Goal: Communication & Community: Answer question/provide support

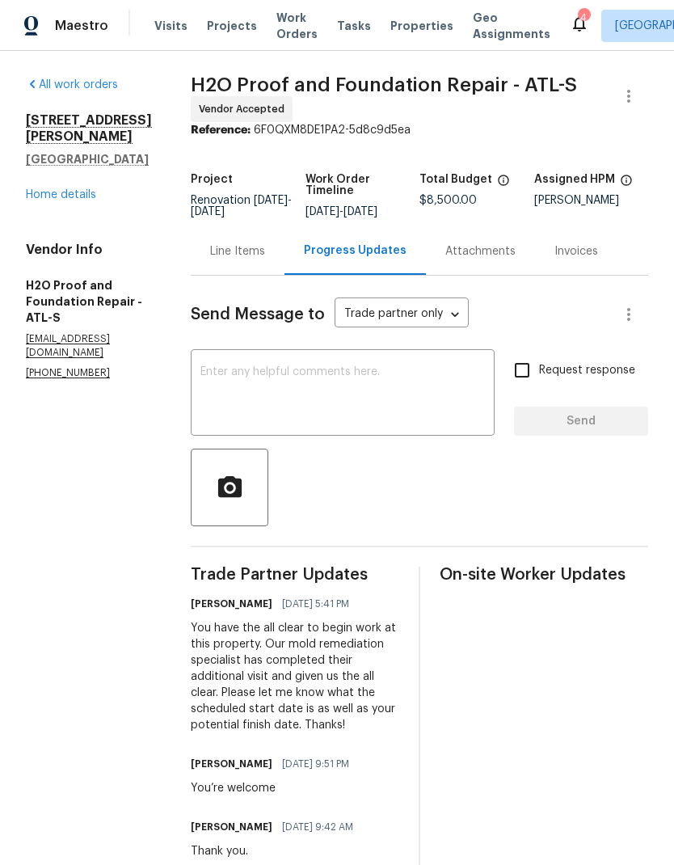
scroll to position [-4, 0]
click at [247, 374] on textarea at bounding box center [343, 394] width 285 height 57
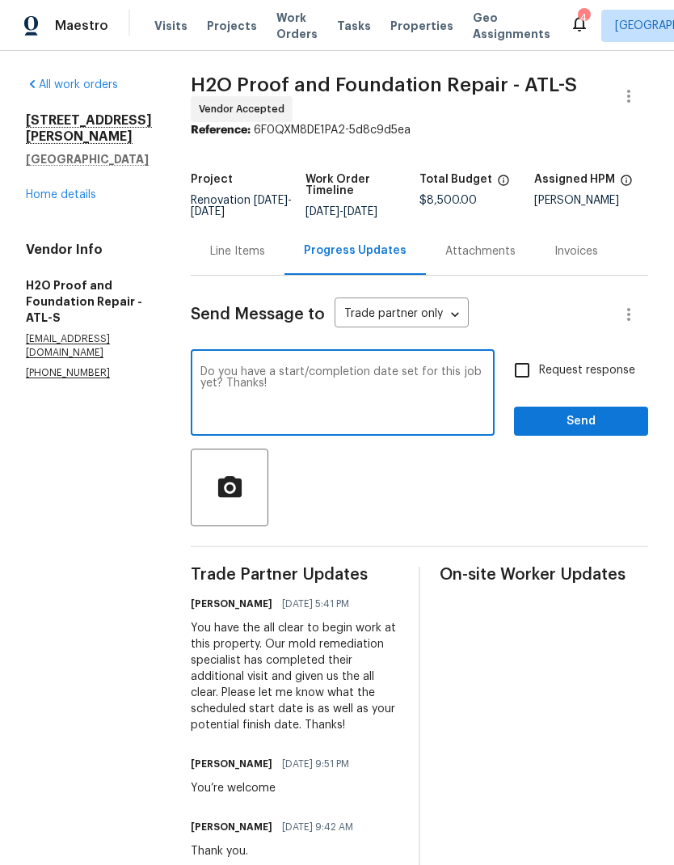
type textarea "Do you have a start/completion date set for this job yet? Thanks!"
click at [528, 373] on input "Request response" at bounding box center [522, 370] width 34 height 34
checkbox input "true"
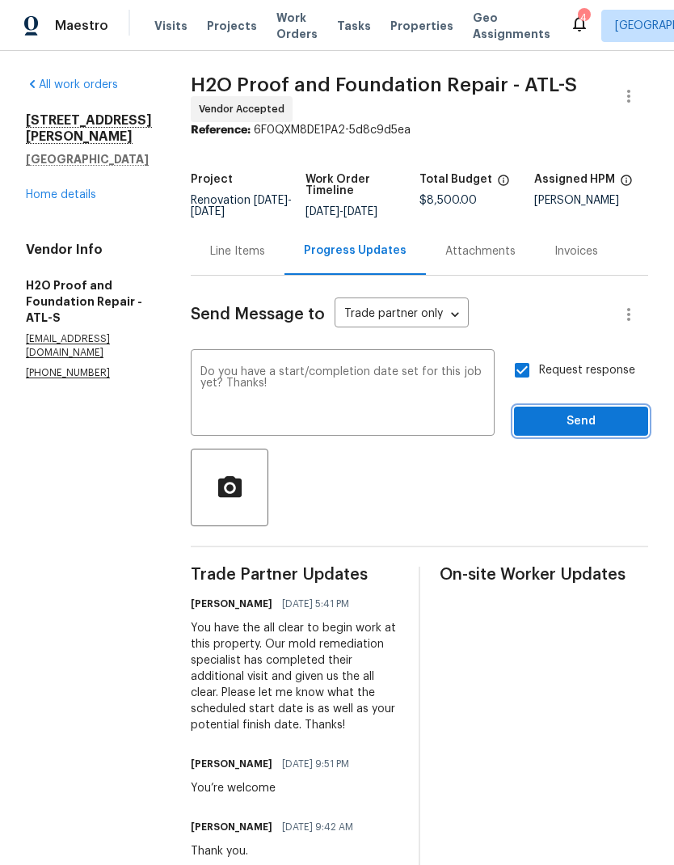
click at [590, 428] on span "Send" at bounding box center [581, 422] width 108 height 20
